Goal: Complete application form: Complete application form

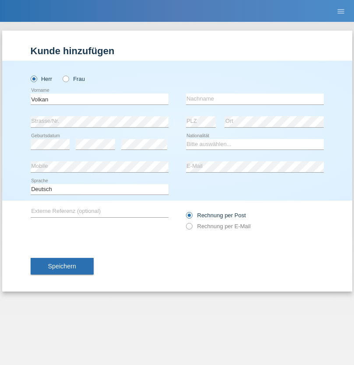
type input "Volkan"
click at [255, 99] on input "text" at bounding box center [255, 99] width 138 height 11
type input "Laçın"
select select "TR"
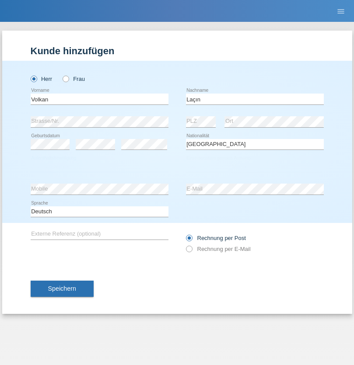
select select "C"
select select "06"
select select "04"
select select "2021"
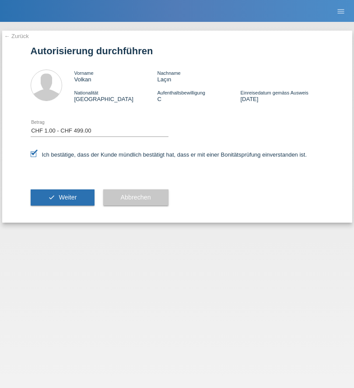
select select "1"
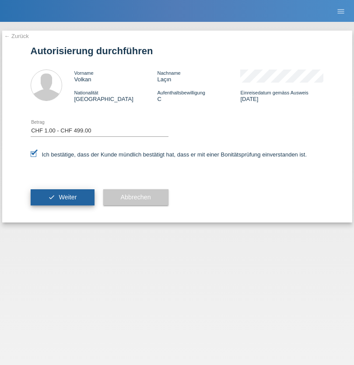
click at [62, 197] on span "Weiter" at bounding box center [68, 197] width 18 height 7
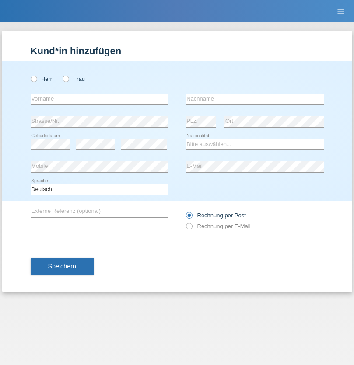
radio input "true"
click at [99, 99] on input "text" at bounding box center [100, 99] width 138 height 11
type input "[PERSON_NAME]"
click at [255, 99] on input "text" at bounding box center [255, 99] width 138 height 11
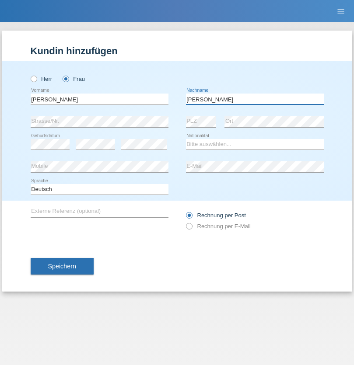
type input "[PERSON_NAME]"
select select "IT"
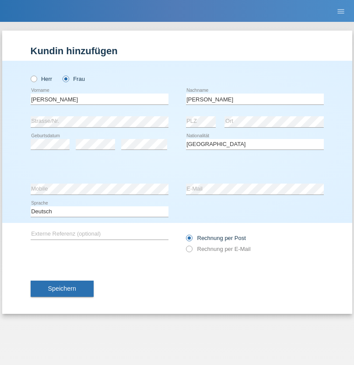
select select "C"
select select "14"
select select "09"
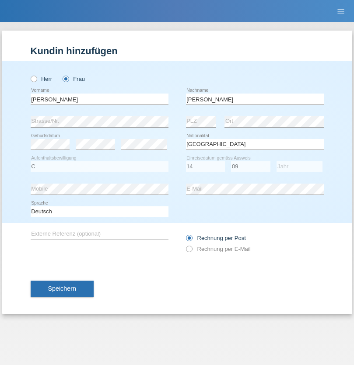
select select "2021"
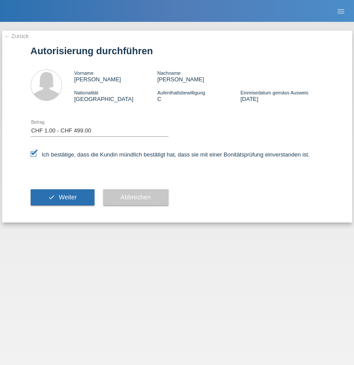
select select "1"
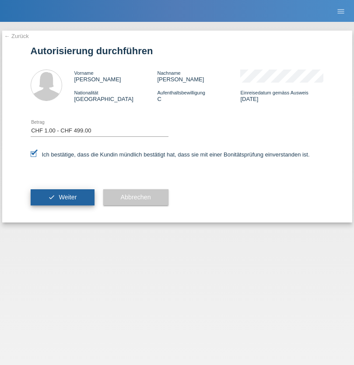
click at [62, 197] on span "Weiter" at bounding box center [68, 197] width 18 height 7
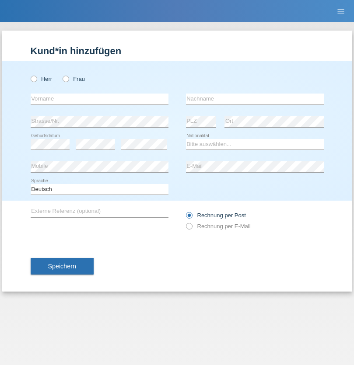
radio input "true"
click at [99, 99] on input "text" at bounding box center [100, 99] width 138 height 11
type input "[PERSON_NAME]"
click at [255, 99] on input "text" at bounding box center [255, 99] width 138 height 11
type input "woodtli"
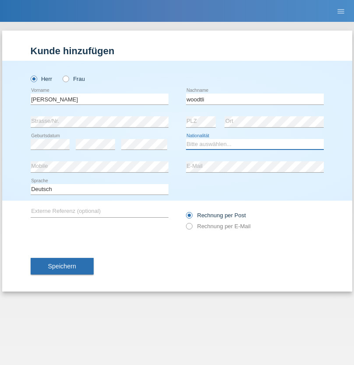
select select "CH"
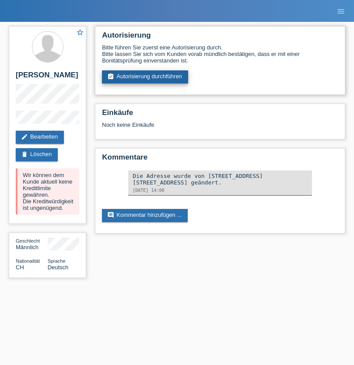
click at [145, 77] on link "assignment_turned_in Autorisierung durchführen" at bounding box center [145, 76] width 86 height 13
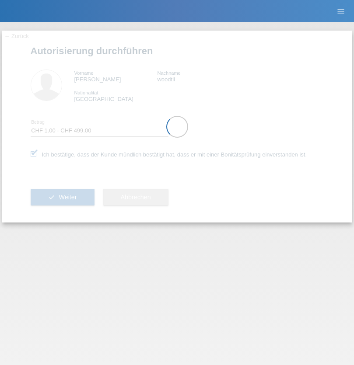
select select "1"
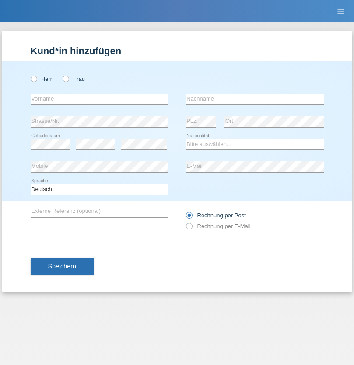
radio input "true"
click at [99, 99] on input "text" at bounding box center [100, 99] width 138 height 11
type input "Andrei-Daniel"
click at [255, 99] on input "text" at bounding box center [255, 99] width 138 height 11
type input "Baciu"
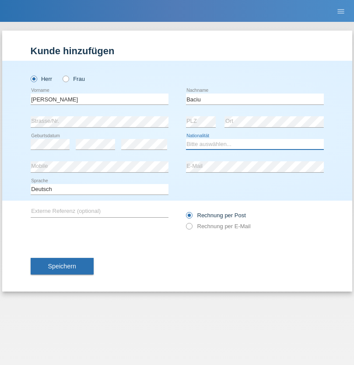
select select "OM"
select select "C"
select select "20"
select select "03"
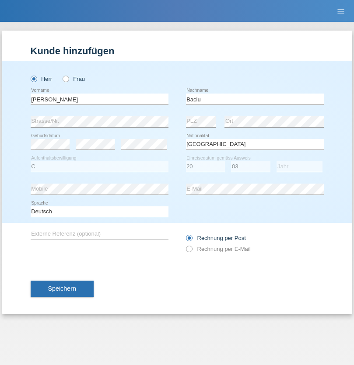
select select "2021"
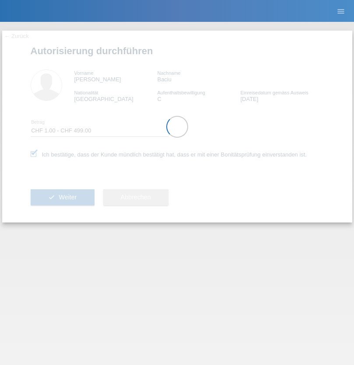
select select "1"
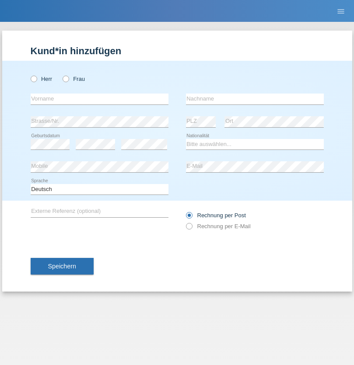
radio input "true"
click at [99, 99] on input "text" at bounding box center [100, 99] width 138 height 11
type input "[PERSON_NAME]"
click at [255, 99] on input "text" at bounding box center [255, 99] width 138 height 11
type input "Baciu"
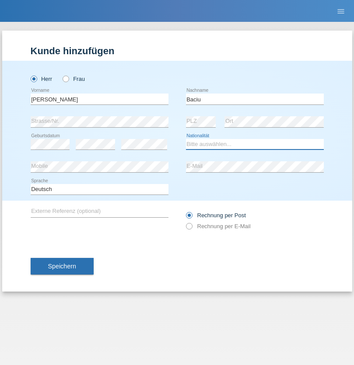
select select "OM"
select select "C"
select select "20"
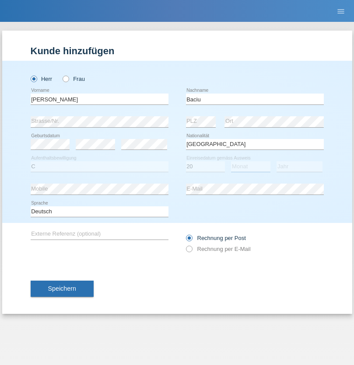
select select "03"
select select "2021"
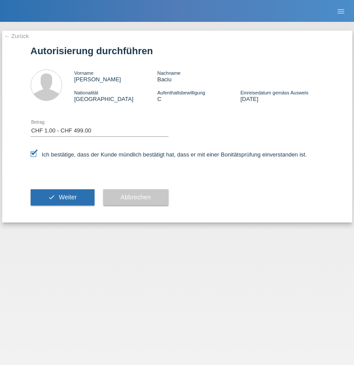
select select "1"
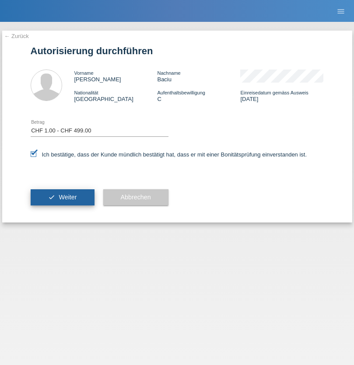
click at [62, 197] on span "Weiter" at bounding box center [68, 197] width 18 height 7
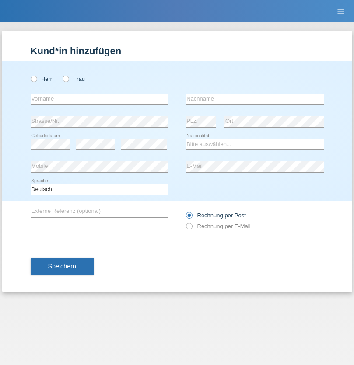
radio input "true"
click at [99, 99] on input "text" at bounding box center [100, 99] width 138 height 11
type input "Ylber"
click at [255, 99] on input "text" at bounding box center [255, 99] width 138 height 11
type input "Neziraj"
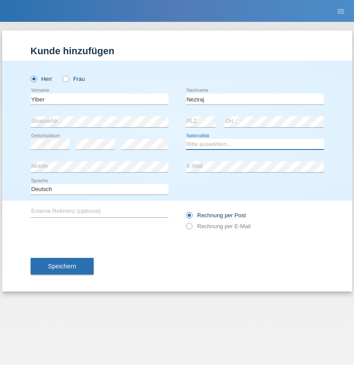
select select "CH"
radio input "true"
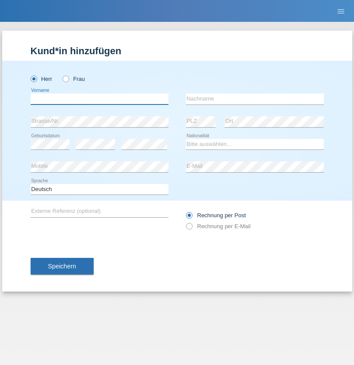
click at [99, 99] on input "text" at bounding box center [100, 99] width 138 height 11
type input "ibrahim"
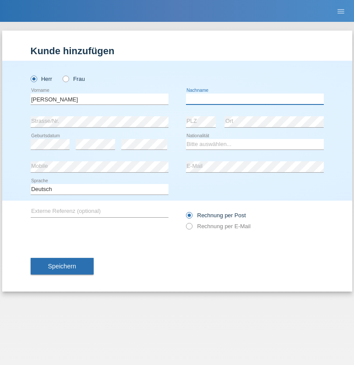
click at [255, 99] on input "text" at bounding box center [255, 99] width 138 height 11
type input "muja"
select select "XK"
select select "C"
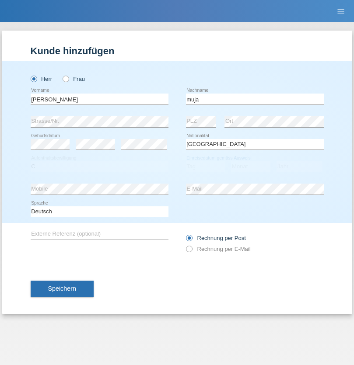
select select "06"
select select "07"
select select "2021"
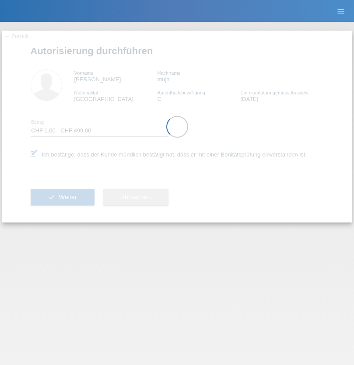
select select "1"
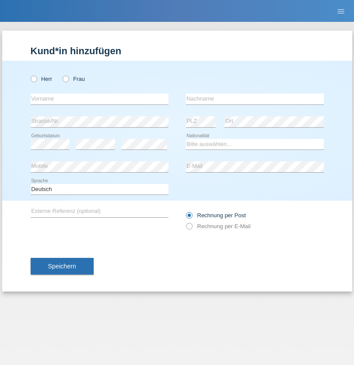
radio input "true"
click at [99, 99] on input "text" at bounding box center [100, 99] width 138 height 11
type input "Shaip"
click at [255, 99] on input "text" at bounding box center [255, 99] width 138 height 11
type input "Shabani"
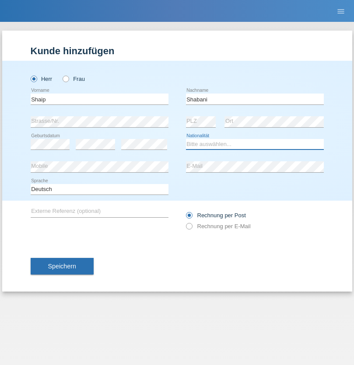
select select "MK"
select select "C"
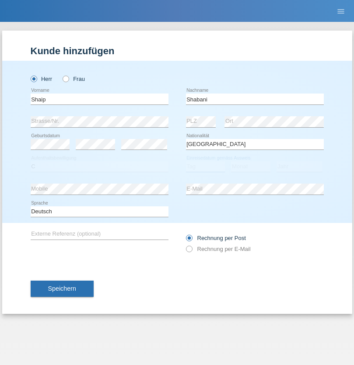
select select "29"
select select "09"
select select "2002"
